Goal: Transaction & Acquisition: Obtain resource

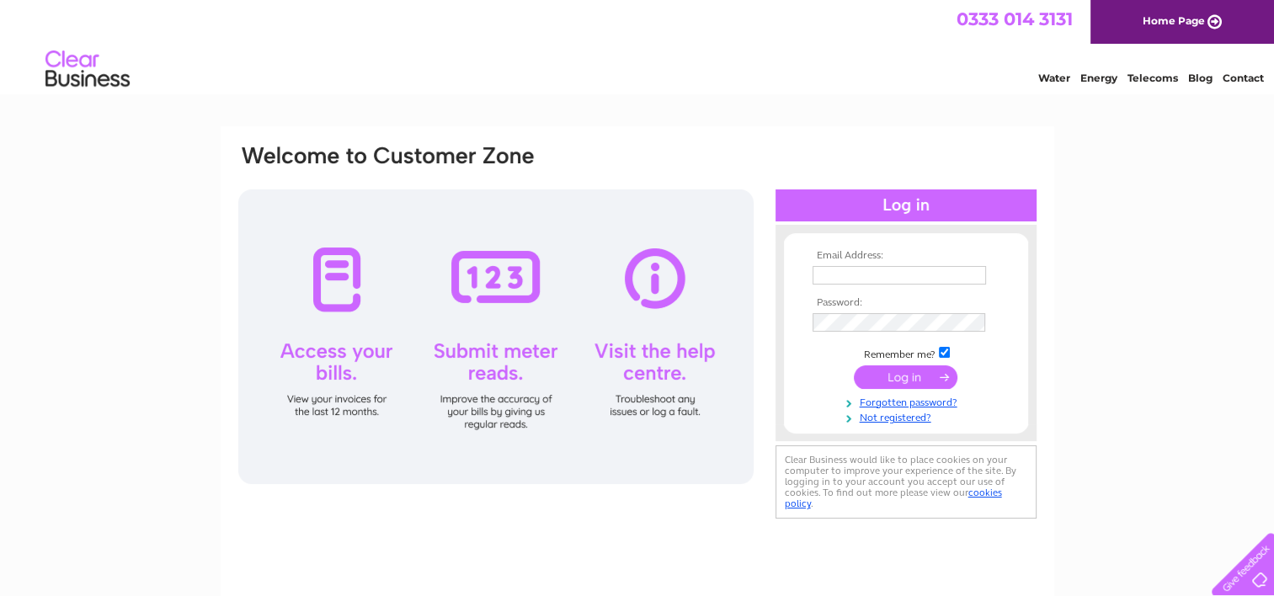
type input "info@thesoulvillesteakhouse.co.uk"
click at [896, 381] on input "submit" at bounding box center [905, 377] width 104 height 24
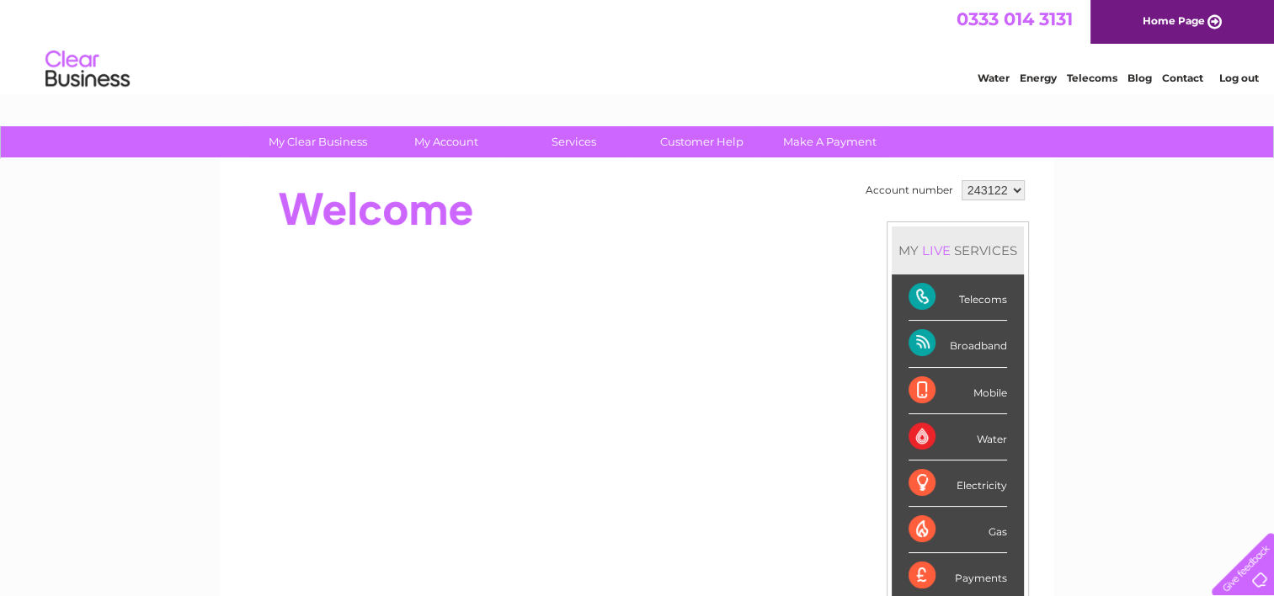
click at [1014, 189] on select "243122 332147" at bounding box center [992, 190] width 63 height 20
select select "332147"
click at [961, 180] on select "243122 332147" at bounding box center [992, 190] width 63 height 20
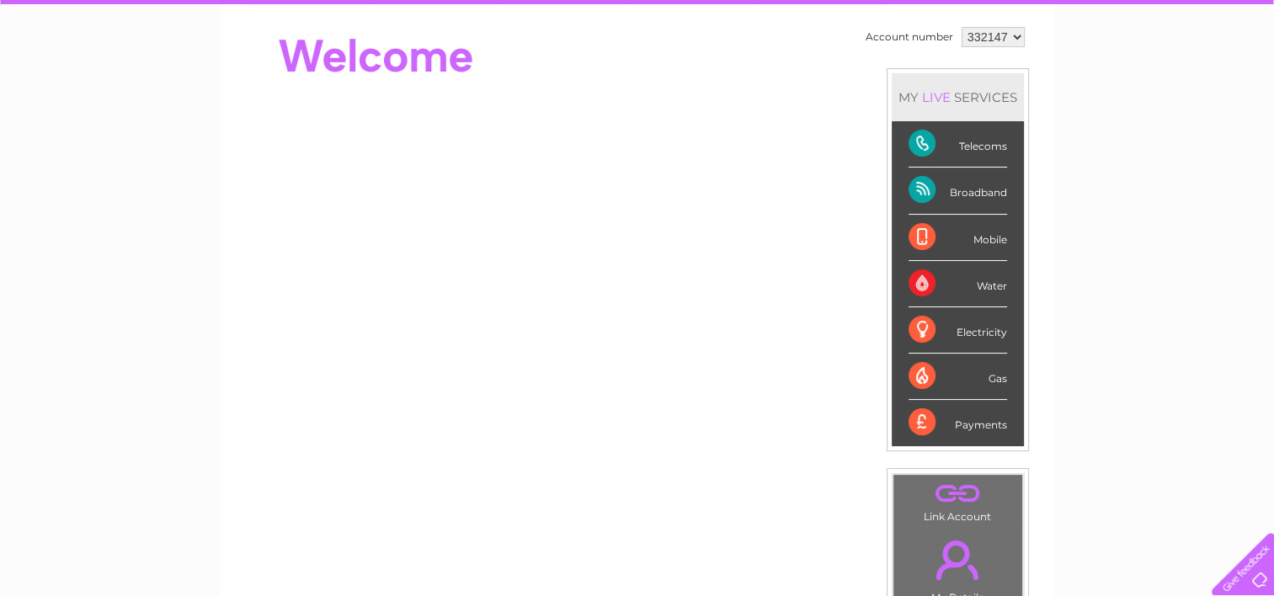
scroll to position [253, 0]
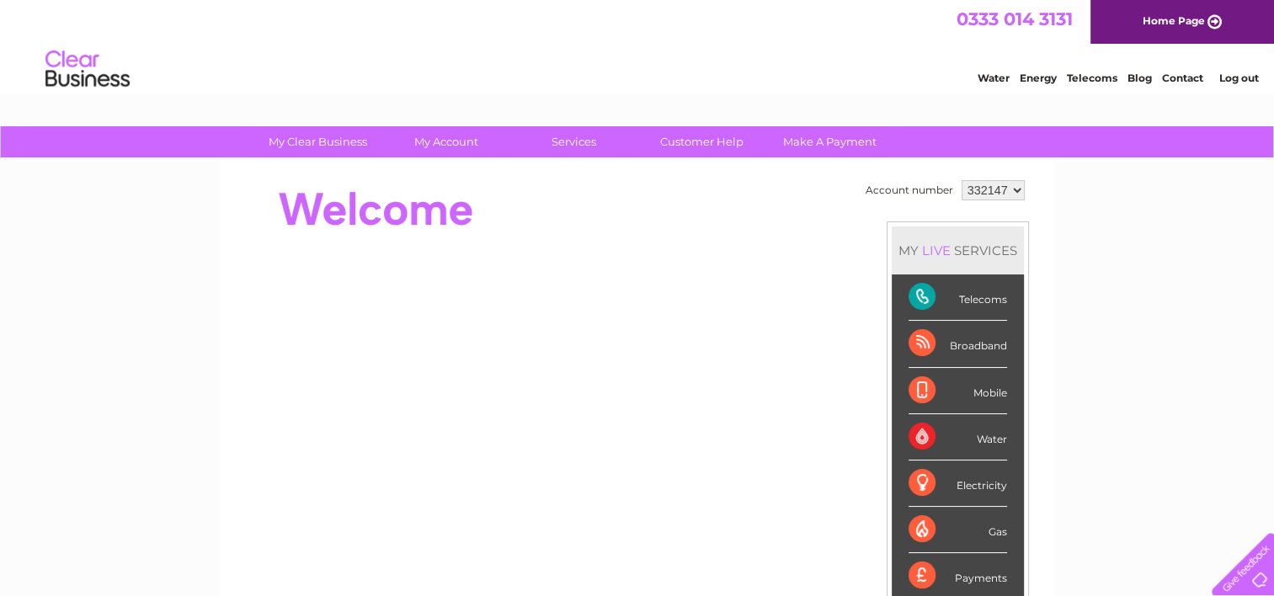
click at [1013, 194] on select "243122 332147" at bounding box center [992, 190] width 63 height 20
select select "243122"
click at [961, 180] on select "243122 332147" at bounding box center [992, 190] width 63 height 20
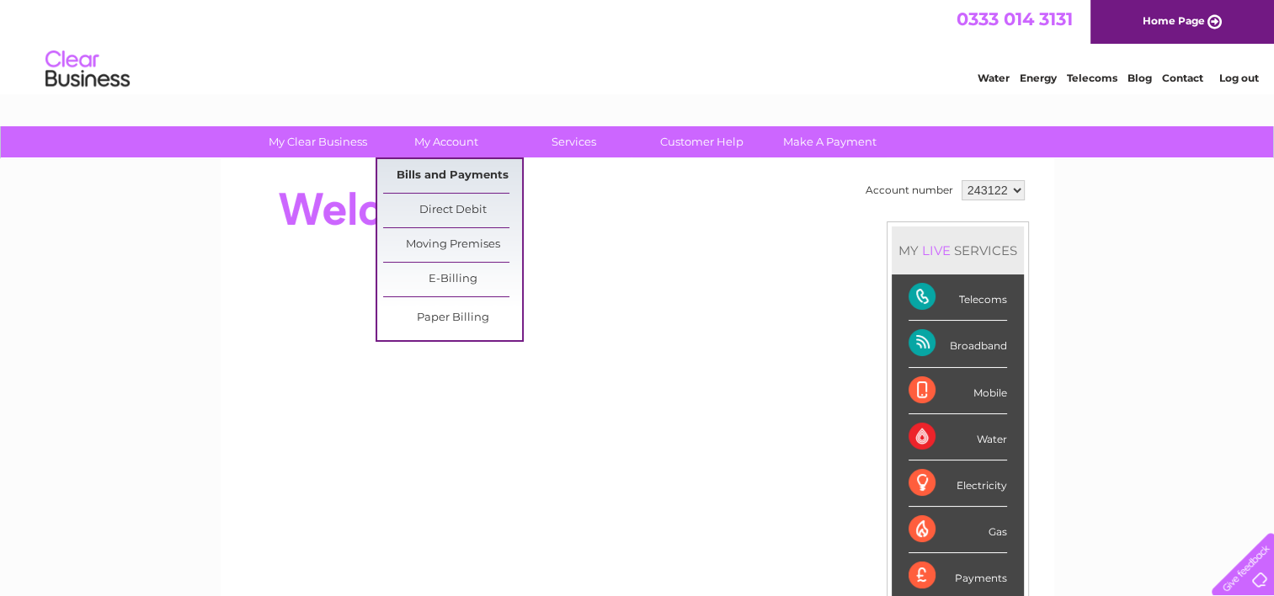
click at [439, 169] on link "Bills and Payments" at bounding box center [452, 176] width 139 height 34
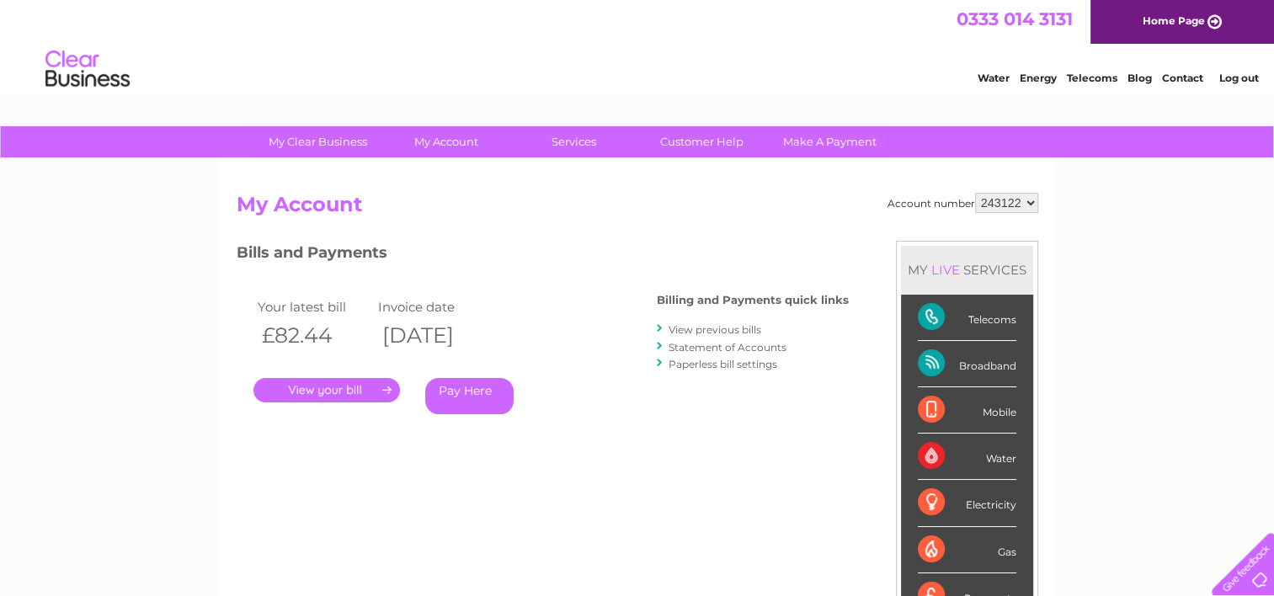
click at [314, 387] on link "." at bounding box center [326, 390] width 146 height 24
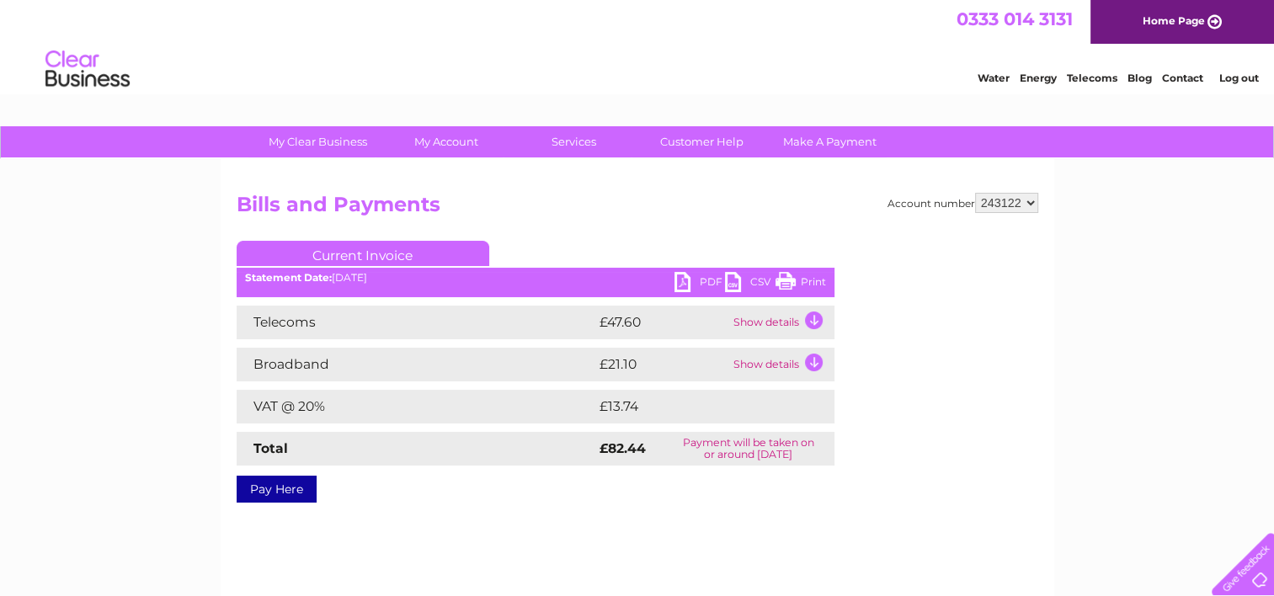
click at [704, 282] on link "PDF" at bounding box center [699, 284] width 51 height 24
